Goal: Transaction & Acquisition: Obtain resource

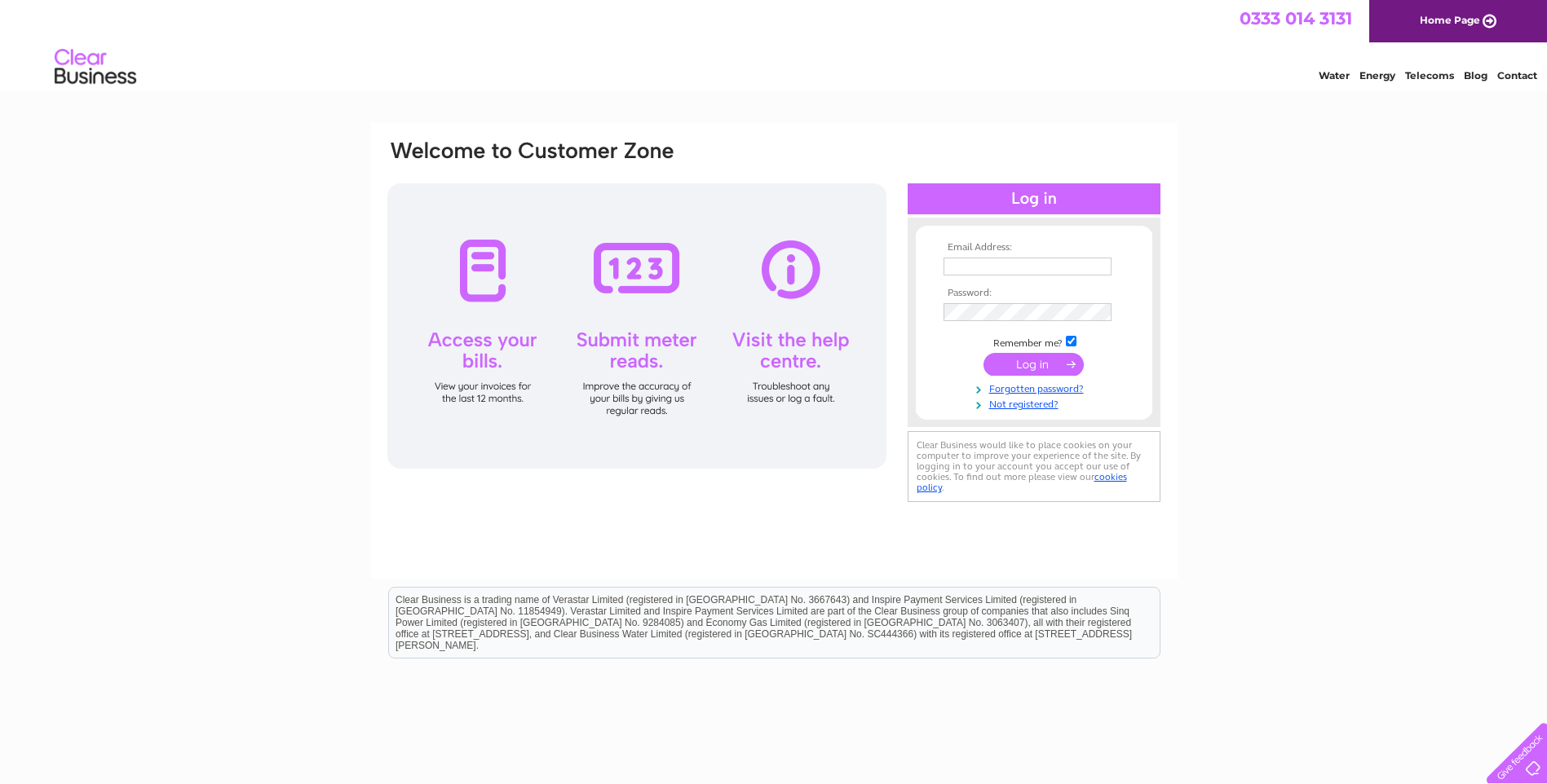
type input "[PERSON_NAME][EMAIL_ADDRESS][PERSON_NAME][DOMAIN_NAME]"
click at [1042, 367] on input "submit" at bounding box center [1033, 364] width 100 height 22
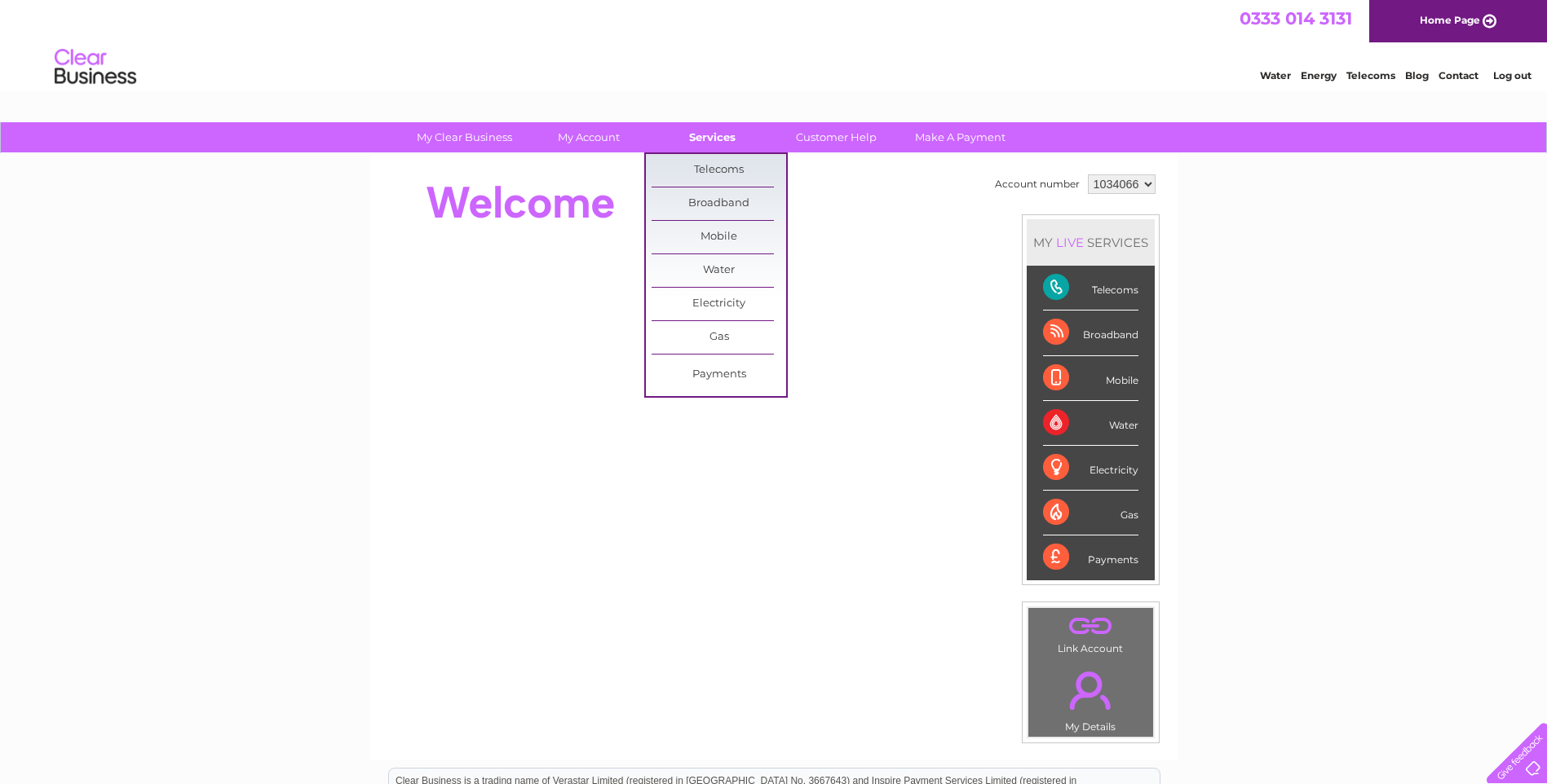
click at [704, 138] on link "Services" at bounding box center [712, 137] width 134 height 30
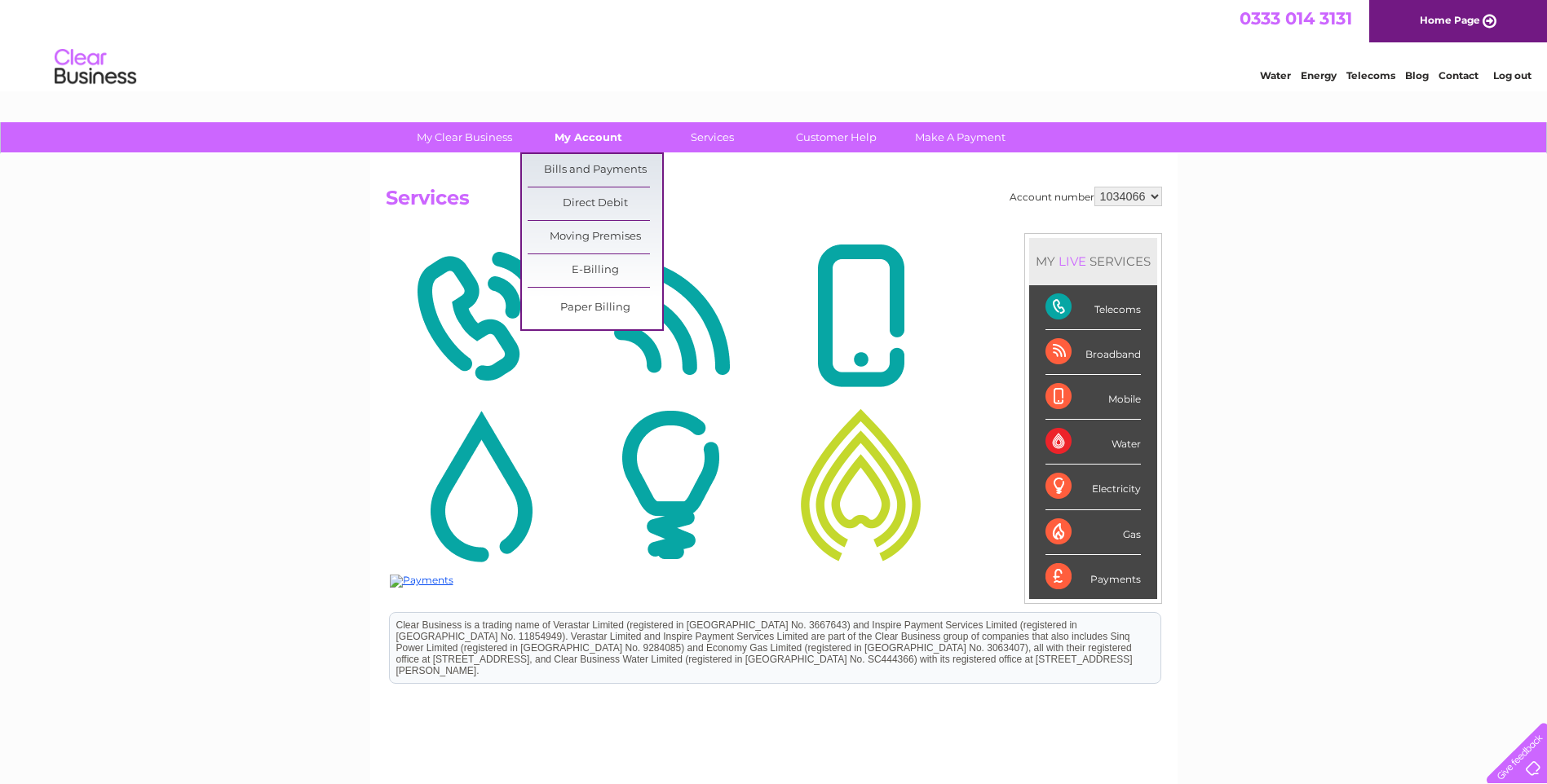
click at [578, 138] on link "My Account" at bounding box center [588, 137] width 134 height 30
click at [584, 174] on link "Bills and Payments" at bounding box center [595, 170] width 134 height 33
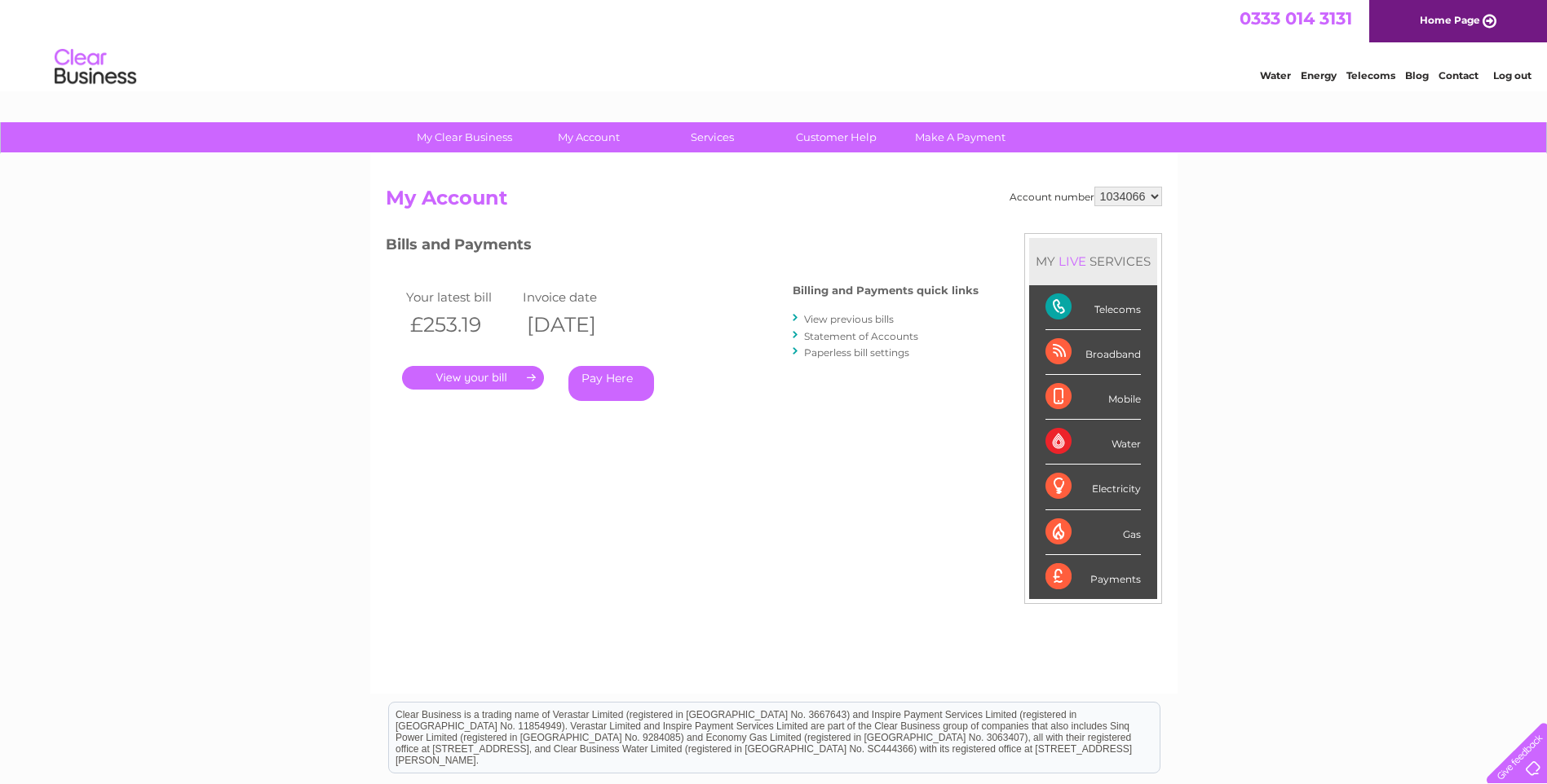
click at [522, 375] on link "." at bounding box center [473, 377] width 142 height 23
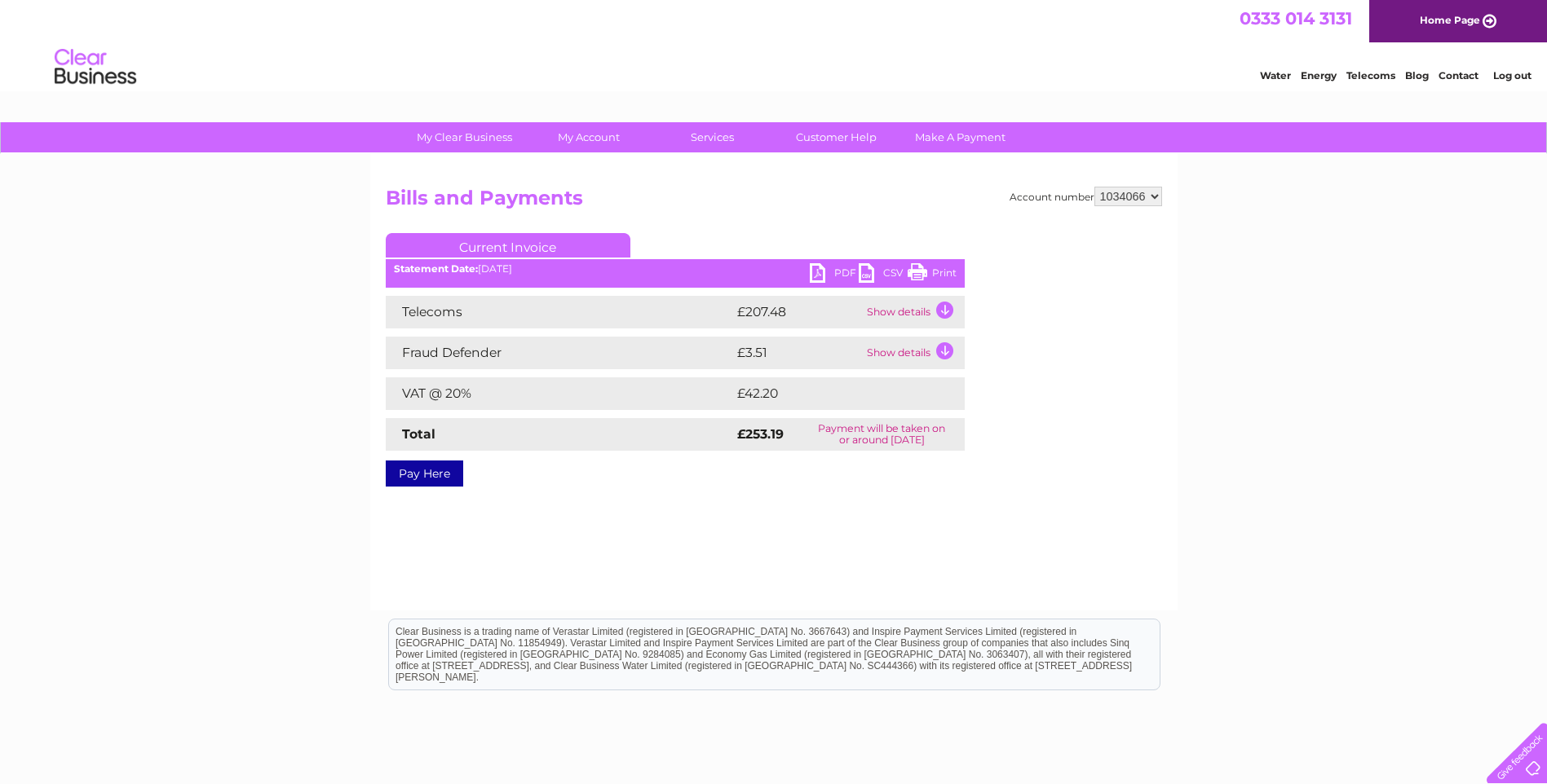
drag, startPoint x: 826, startPoint y: 256, endPoint x: 826, endPoint y: 267, distance: 11.0
click at [826, 258] on ul "Current Invoice" at bounding box center [675, 248] width 579 height 30
click at [826, 269] on link "PDF" at bounding box center [834, 274] width 49 height 23
